Goal: Information Seeking & Learning: Learn about a topic

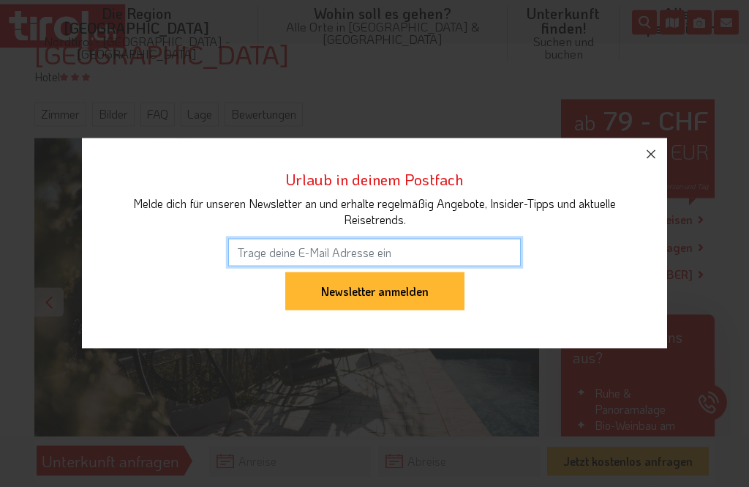
scroll to position [165, 0]
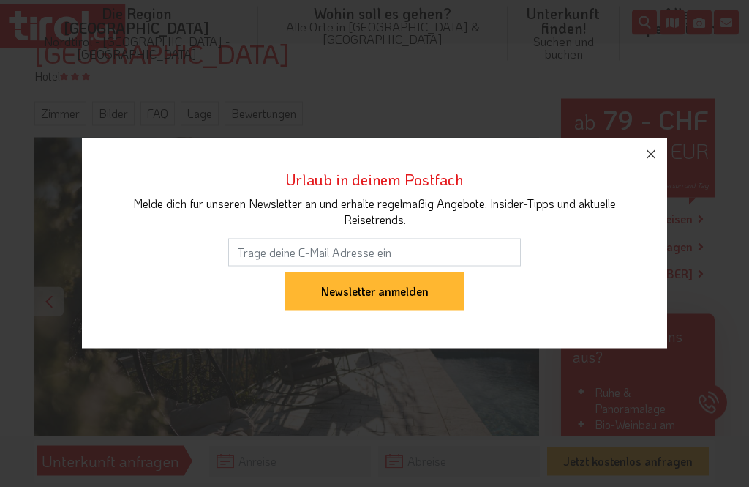
click at [652, 163] on icon "button" at bounding box center [651, 155] width 18 height 18
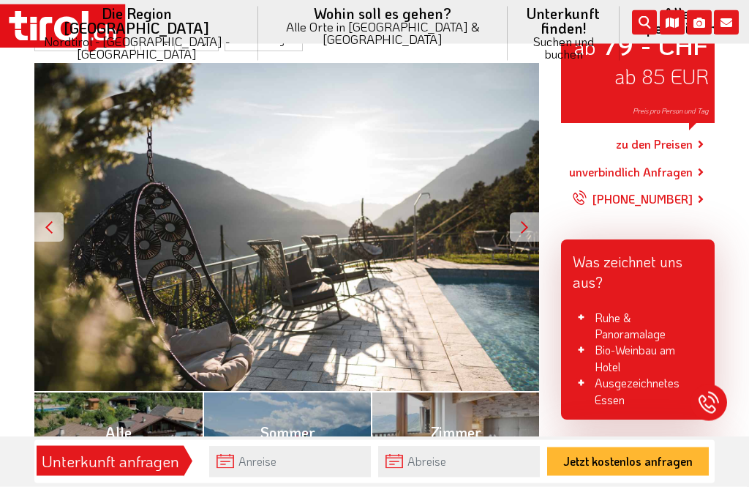
scroll to position [240, 0]
click at [522, 222] on div at bounding box center [524, 226] width 29 height 29
click at [514, 235] on div "ab 79 - CHF ab 85 EUR Preis pro Person und Tag" at bounding box center [286, 227] width 505 height 329
click at [519, 220] on div at bounding box center [524, 226] width 29 height 29
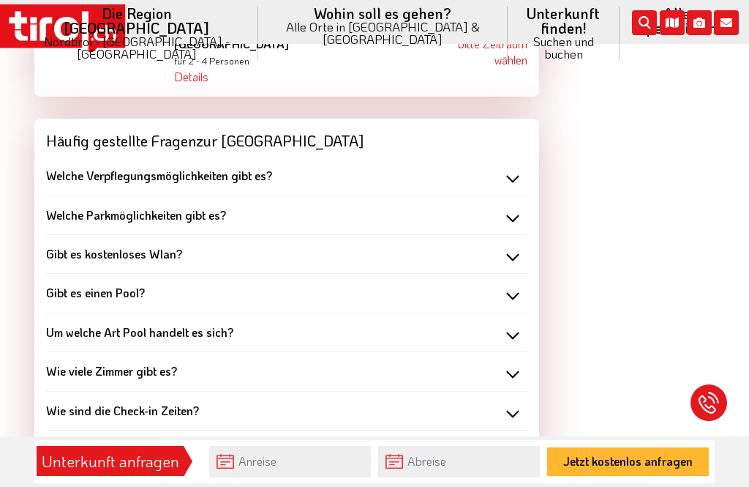
scroll to position [1894, 0]
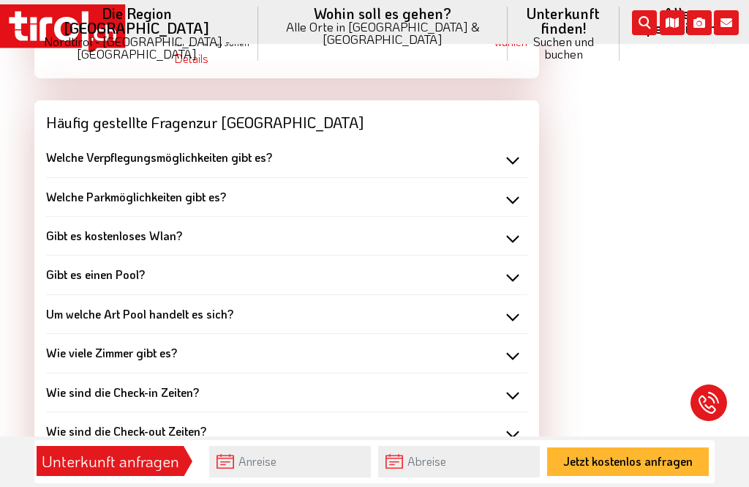
click at [517, 306] on div "Um welche Art Pool handelt es sich?" at bounding box center [286, 314] width 481 height 16
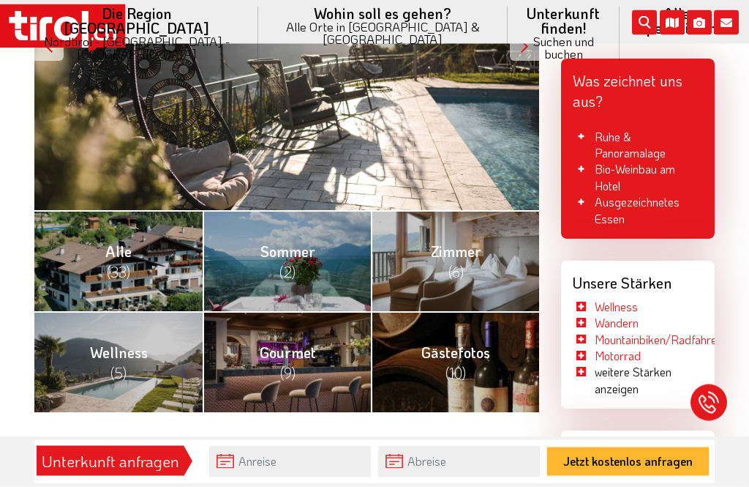
scroll to position [423, 0]
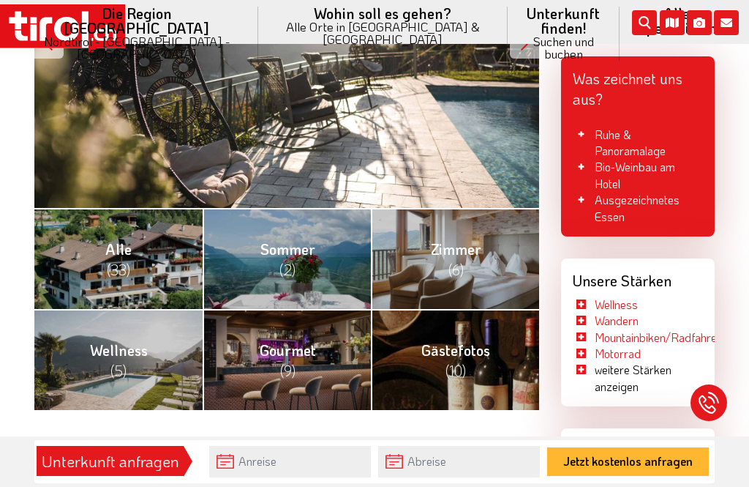
click at [79, 255] on link "Alle (33)" at bounding box center [118, 258] width 168 height 101
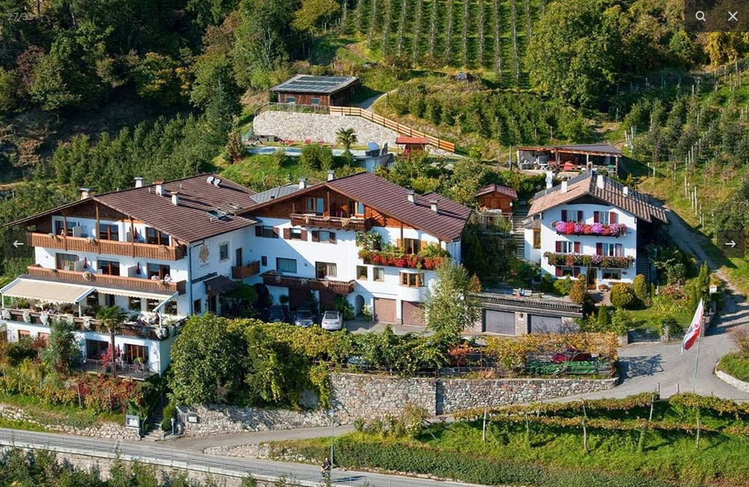
click at [724, 23] on icon at bounding box center [733, 16] width 18 height 18
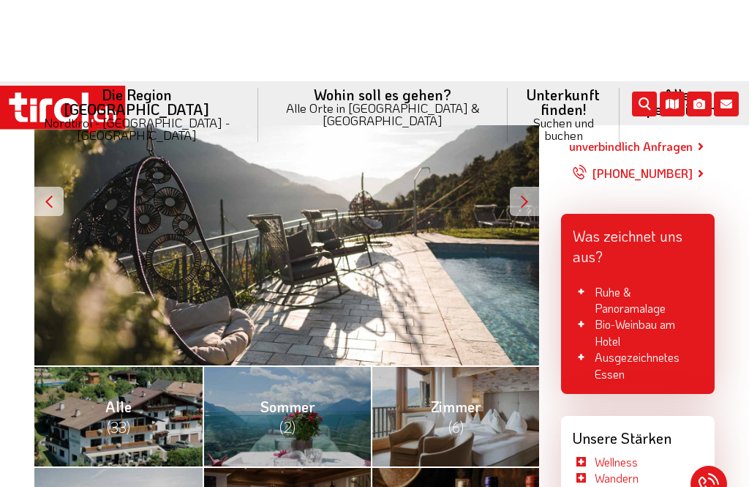
scroll to position [171, 0]
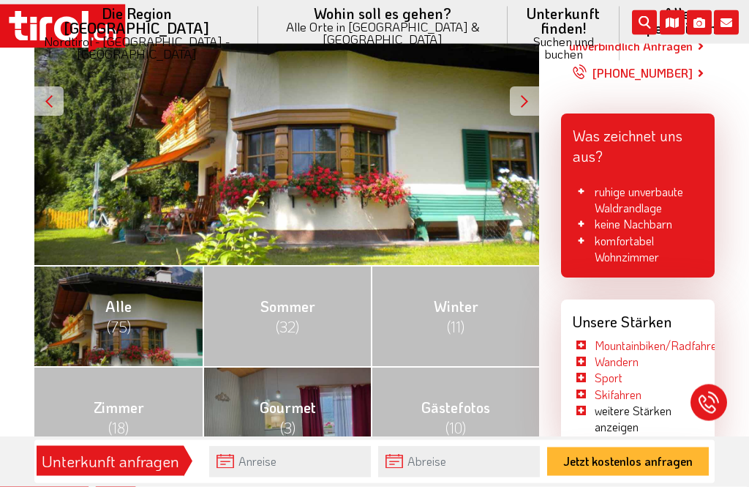
scroll to position [368, 0]
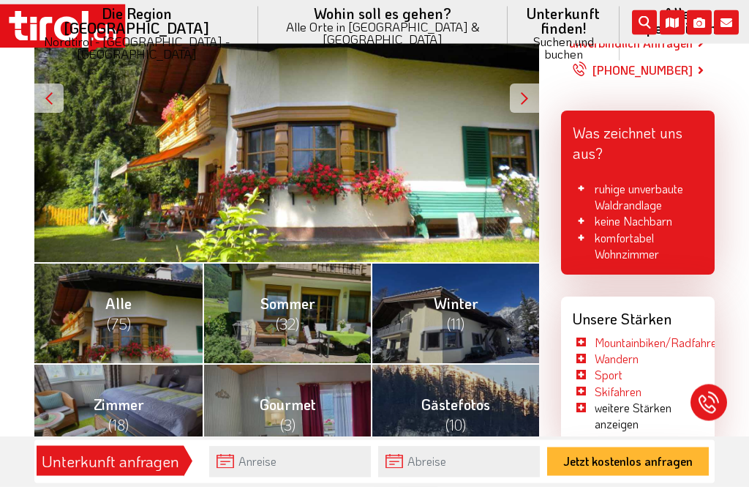
click at [102, 299] on link "Alle (75)" at bounding box center [118, 313] width 168 height 101
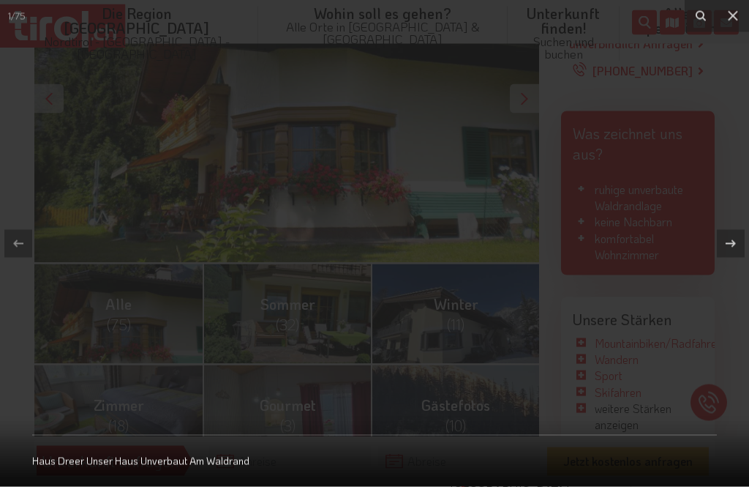
scroll to position [369, 0]
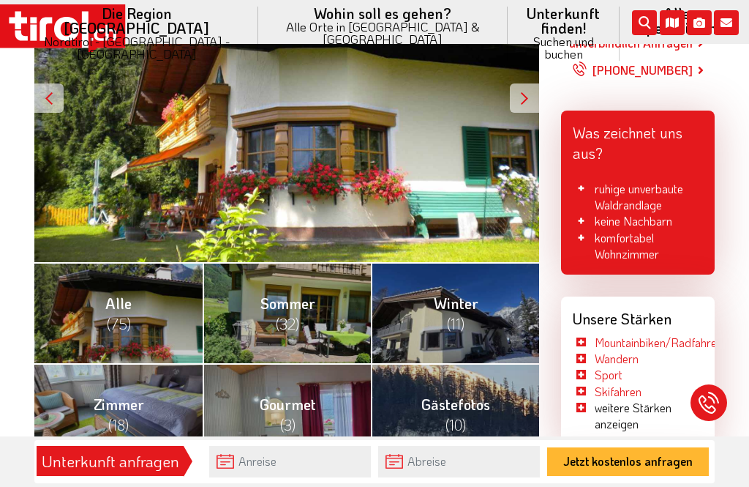
click at [72, 291] on link "Alle (75)" at bounding box center [118, 312] width 168 height 101
click at [87, 291] on link "Alle (75)" at bounding box center [118, 312] width 168 height 101
click at [75, 294] on link "Alle (75)" at bounding box center [118, 312] width 168 height 101
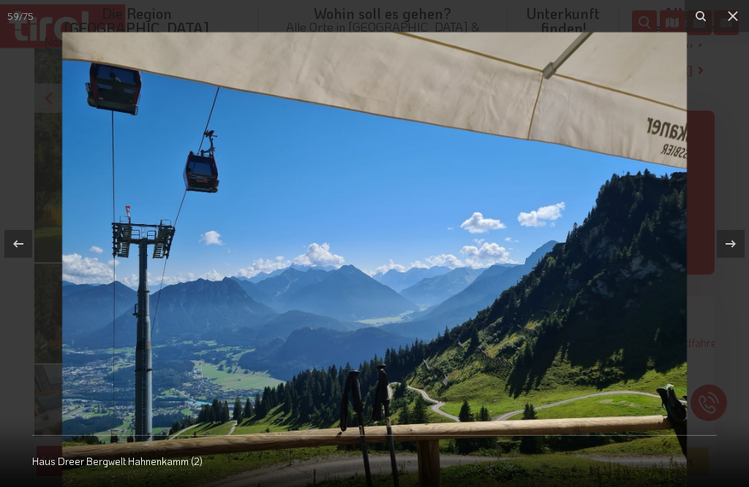
click at [741, 24] on icon at bounding box center [733, 16] width 18 height 18
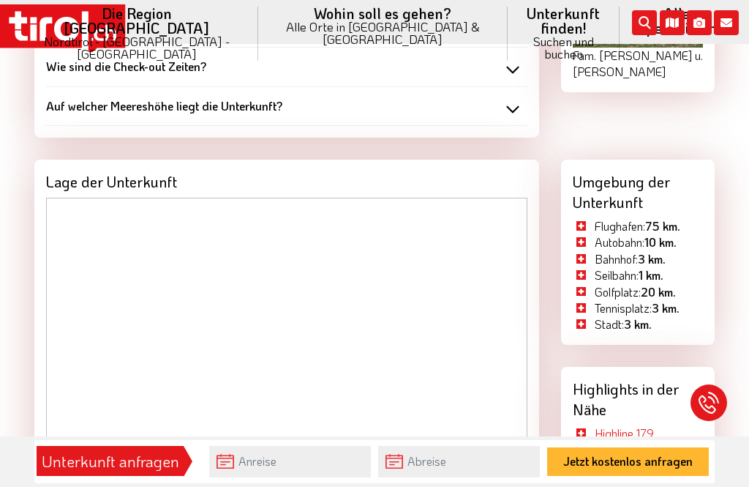
scroll to position [1676, 0]
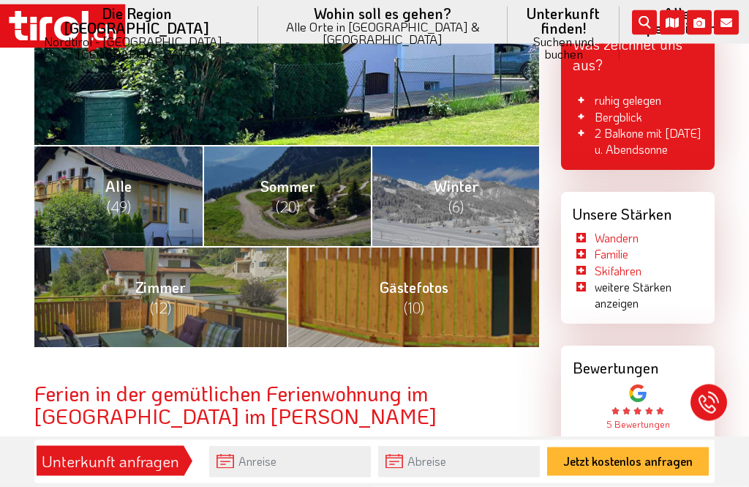
scroll to position [426, 0]
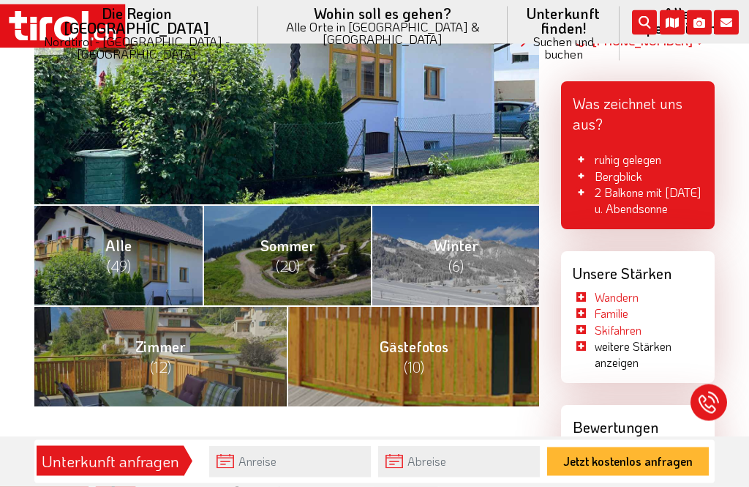
click at [100, 239] on link "Alle (49)" at bounding box center [118, 255] width 168 height 101
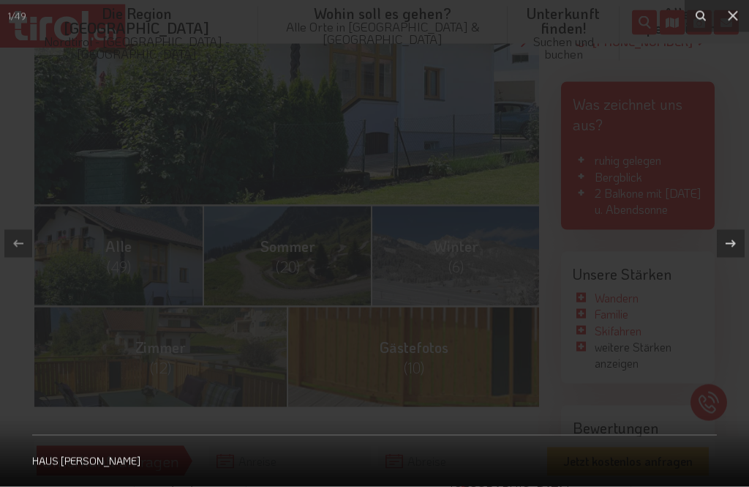
scroll to position [427, 0]
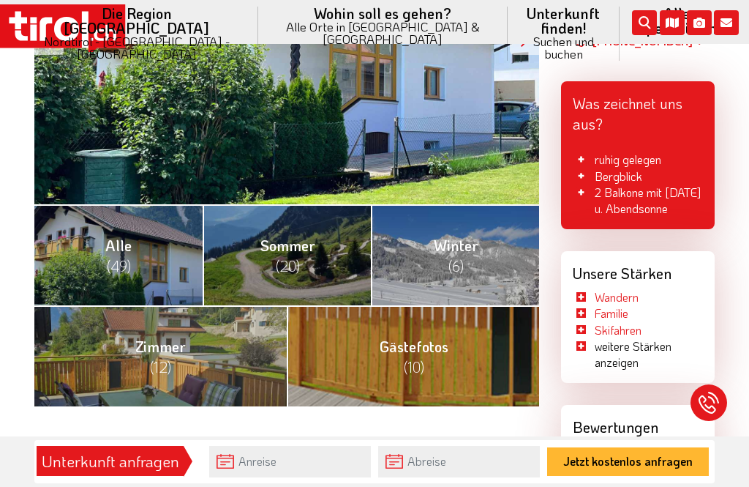
click at [83, 229] on link "Alle (49)" at bounding box center [118, 254] width 168 height 101
click at [78, 231] on link "Alle (49)" at bounding box center [118, 254] width 168 height 101
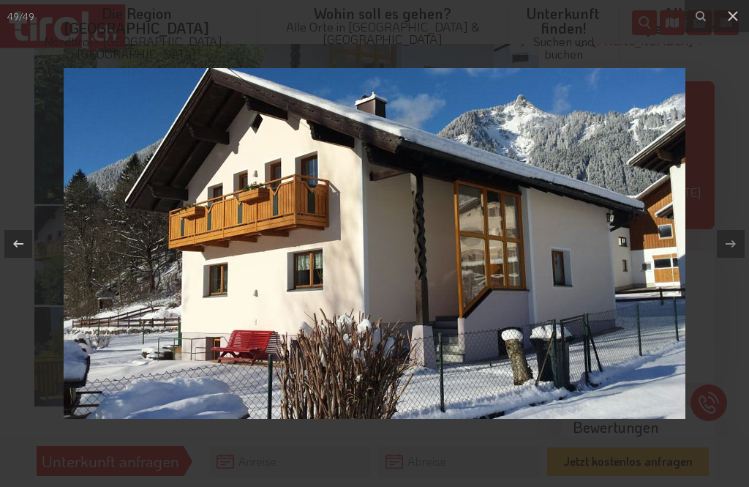
click at [729, 23] on icon at bounding box center [733, 16] width 18 height 18
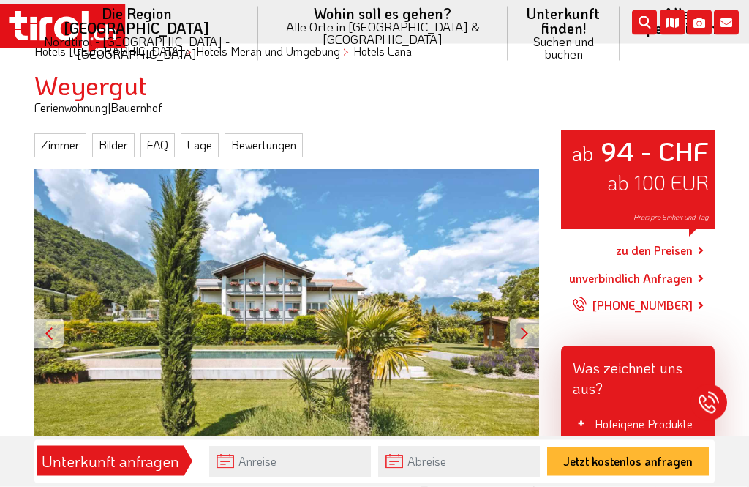
scroll to position [142, 0]
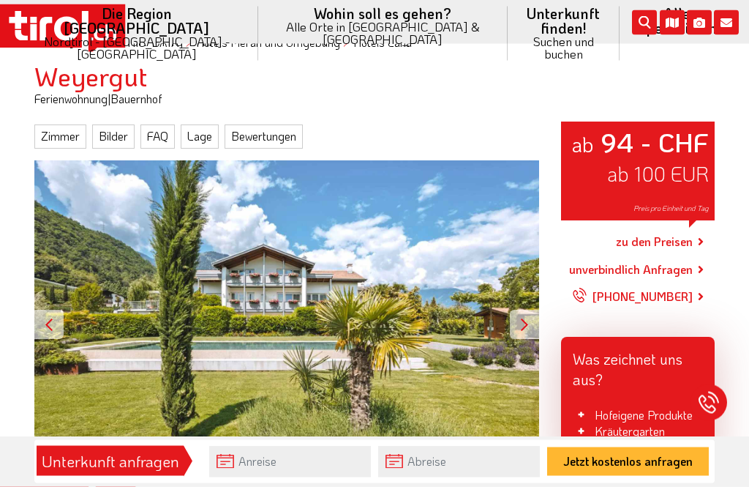
click at [523, 320] on div at bounding box center [524, 324] width 29 height 29
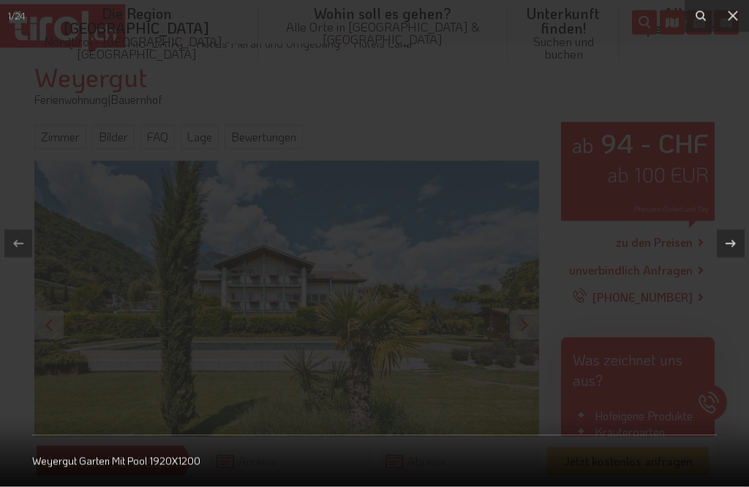
scroll to position [143, 0]
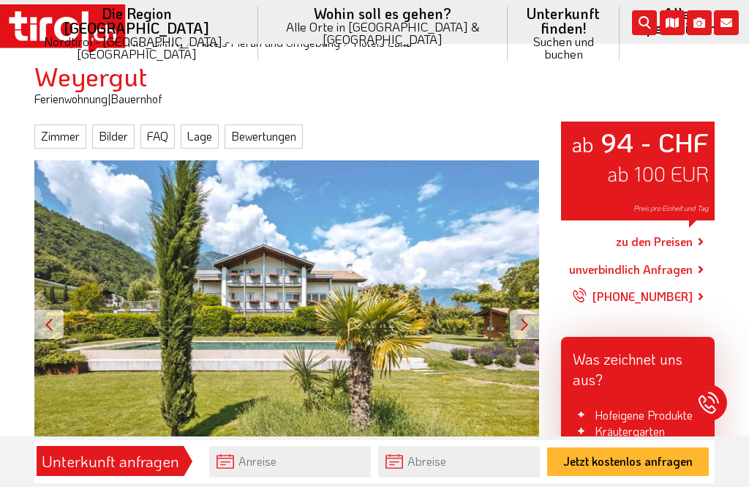
click at [724, 24] on icon at bounding box center [726, 22] width 25 height 25
